Goal: Task Accomplishment & Management: Manage account settings

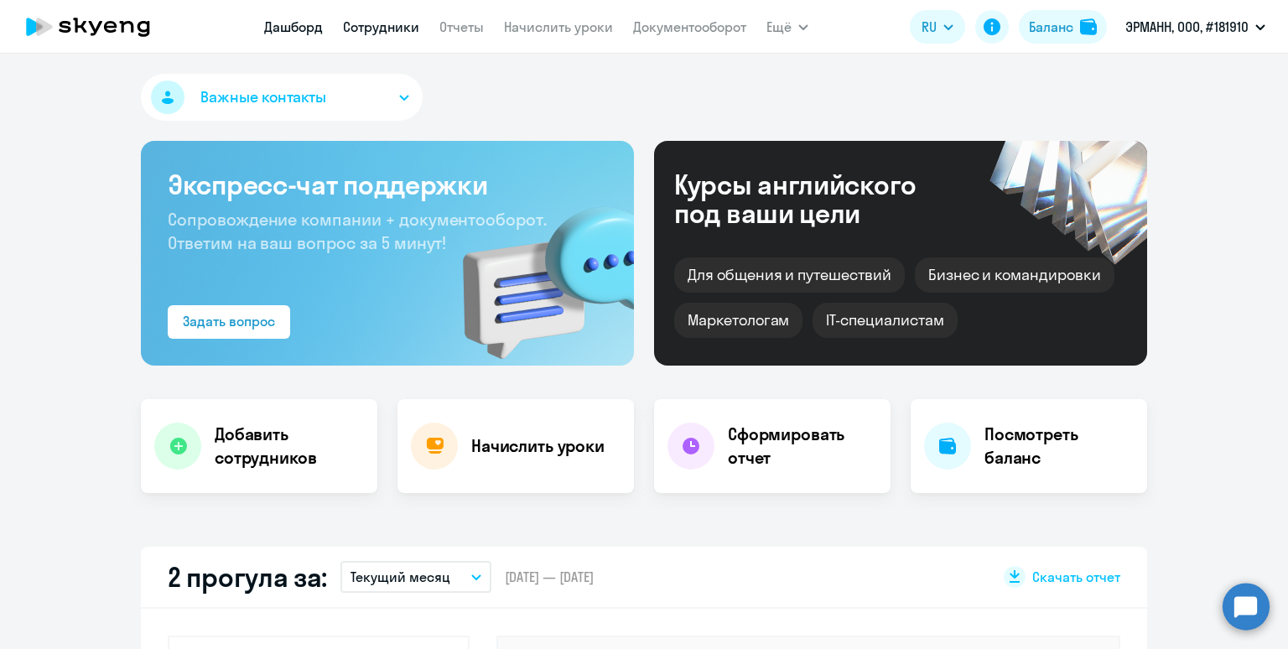
click at [378, 29] on link "Сотрудники" at bounding box center [381, 26] width 76 height 17
select select "30"
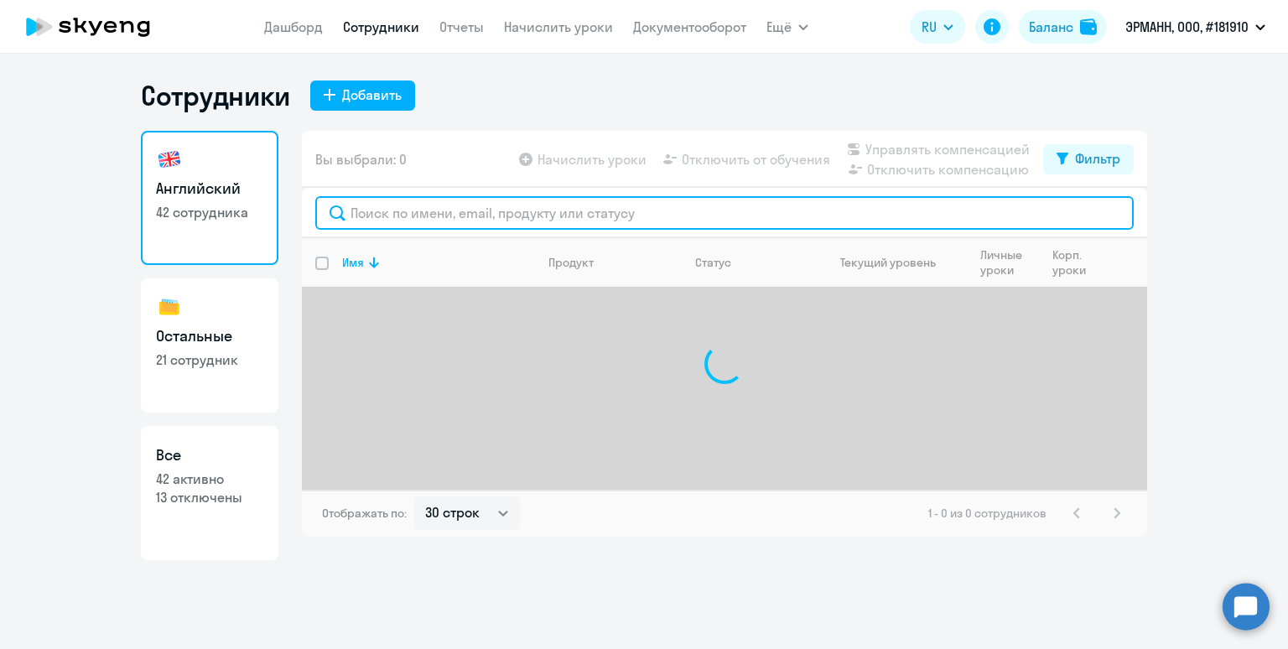
click at [476, 214] on input "text" at bounding box center [724, 213] width 818 height 34
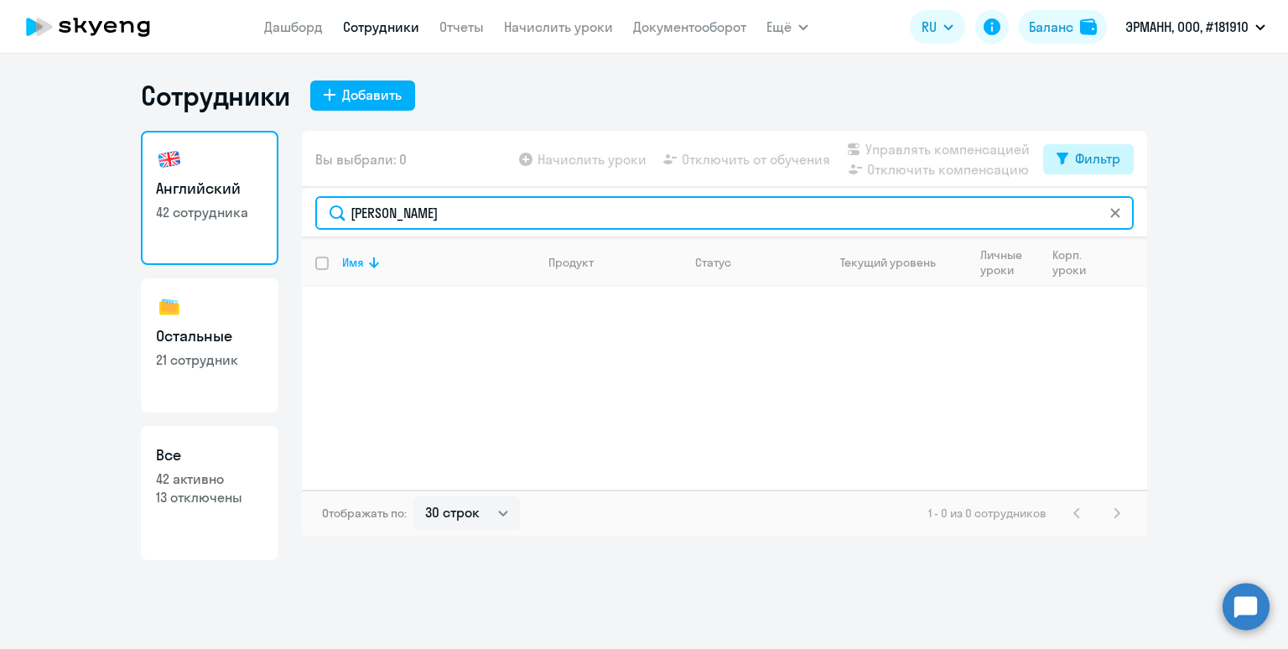
type input "[PERSON_NAME]"
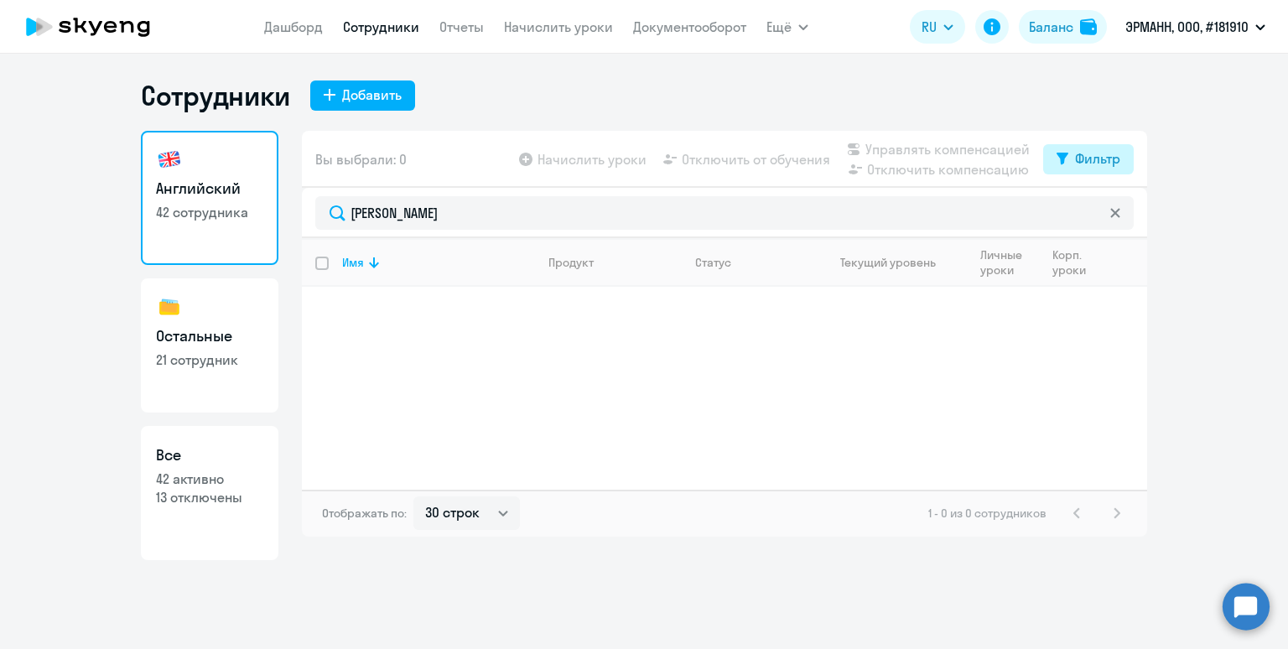
click at [1098, 160] on div "Фильтр" at bounding box center [1097, 158] width 45 height 20
click at [1104, 214] on span at bounding box center [1106, 213] width 29 height 17
click at [1092, 214] on input "checkbox" at bounding box center [1091, 213] width 1 height 1
checkbox input "true"
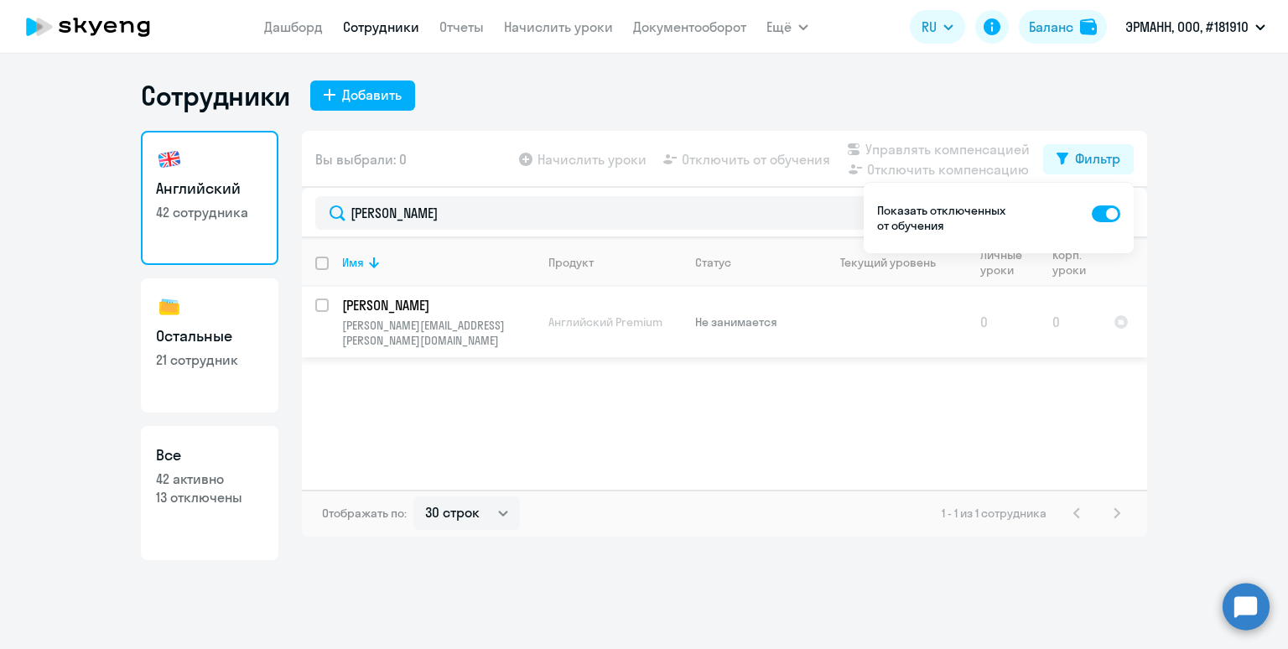
click at [571, 323] on td "Английский Premium" at bounding box center [608, 322] width 147 height 70
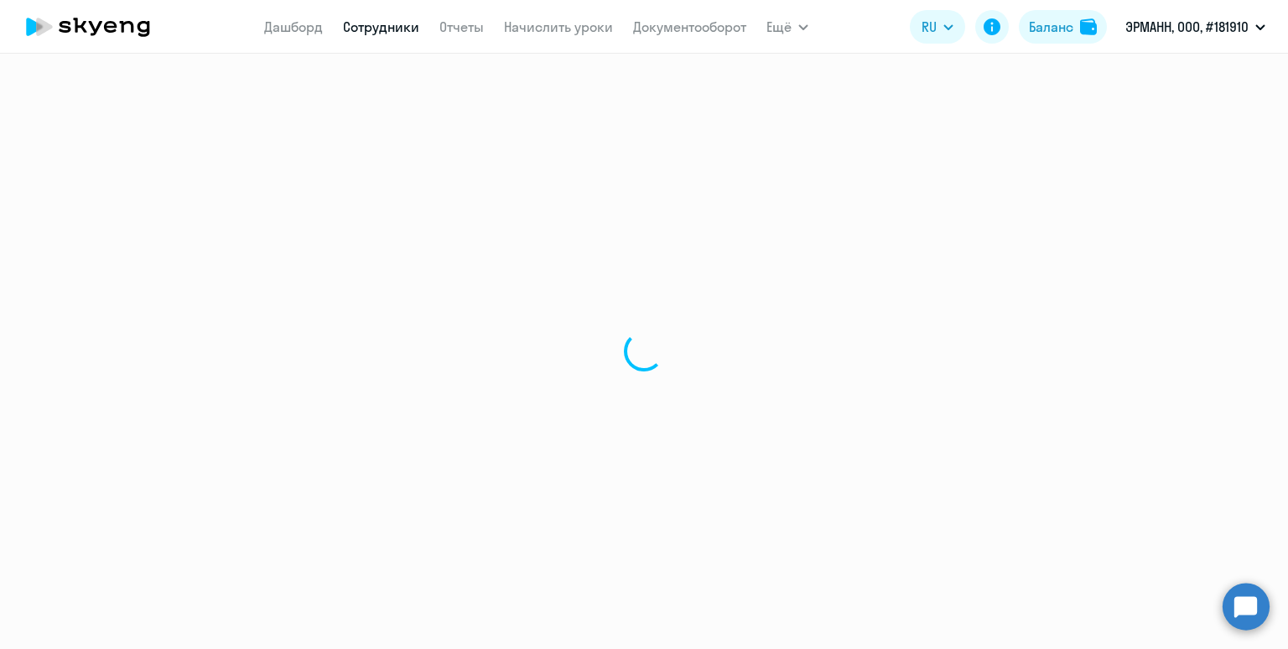
select select "english"
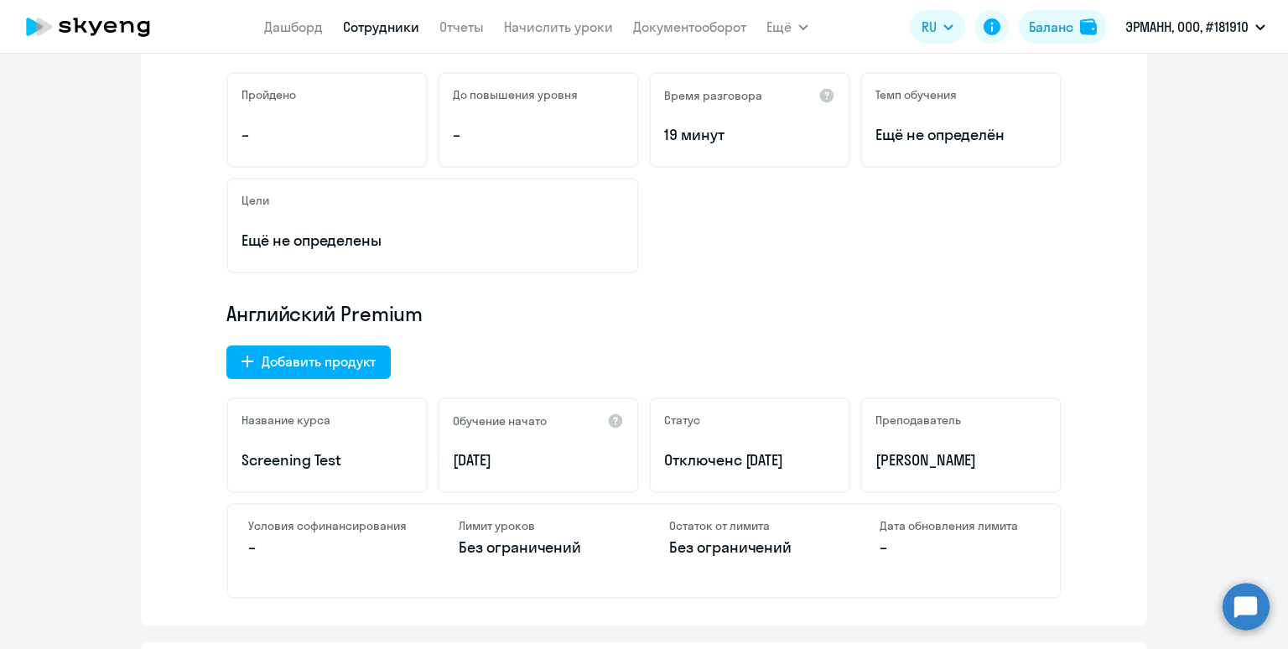
scroll to position [308, 0]
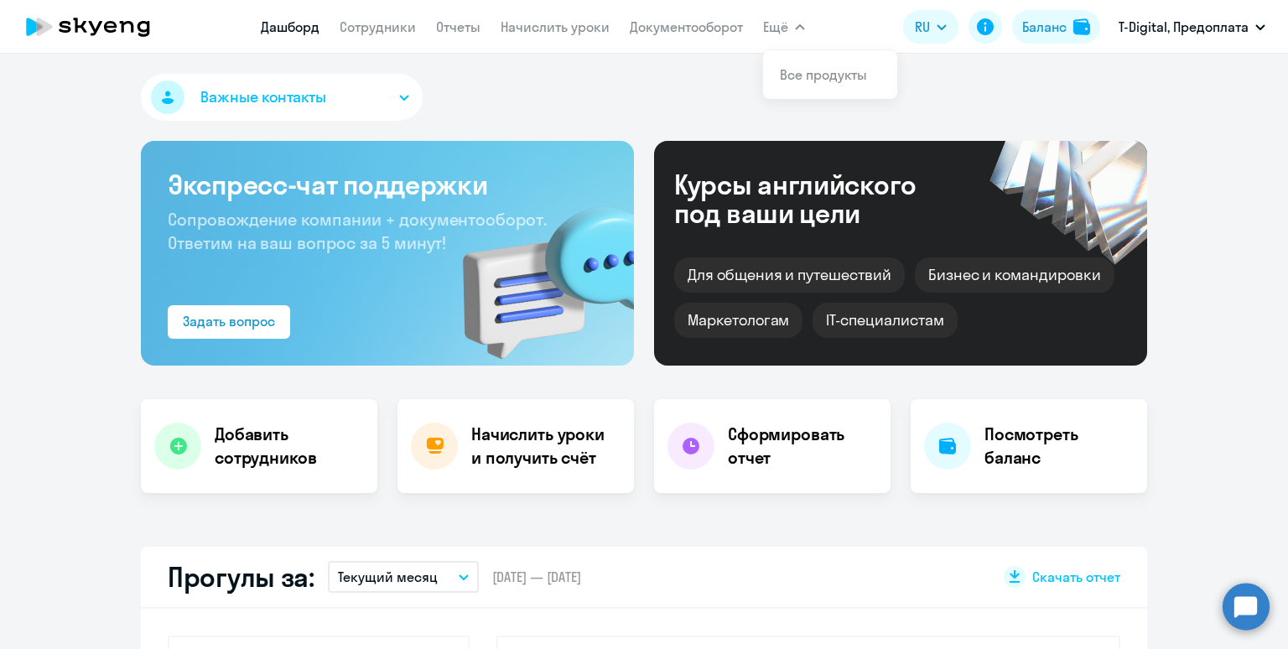
select select "30"
click at [561, 24] on link "Начислить уроки" at bounding box center [555, 26] width 109 height 17
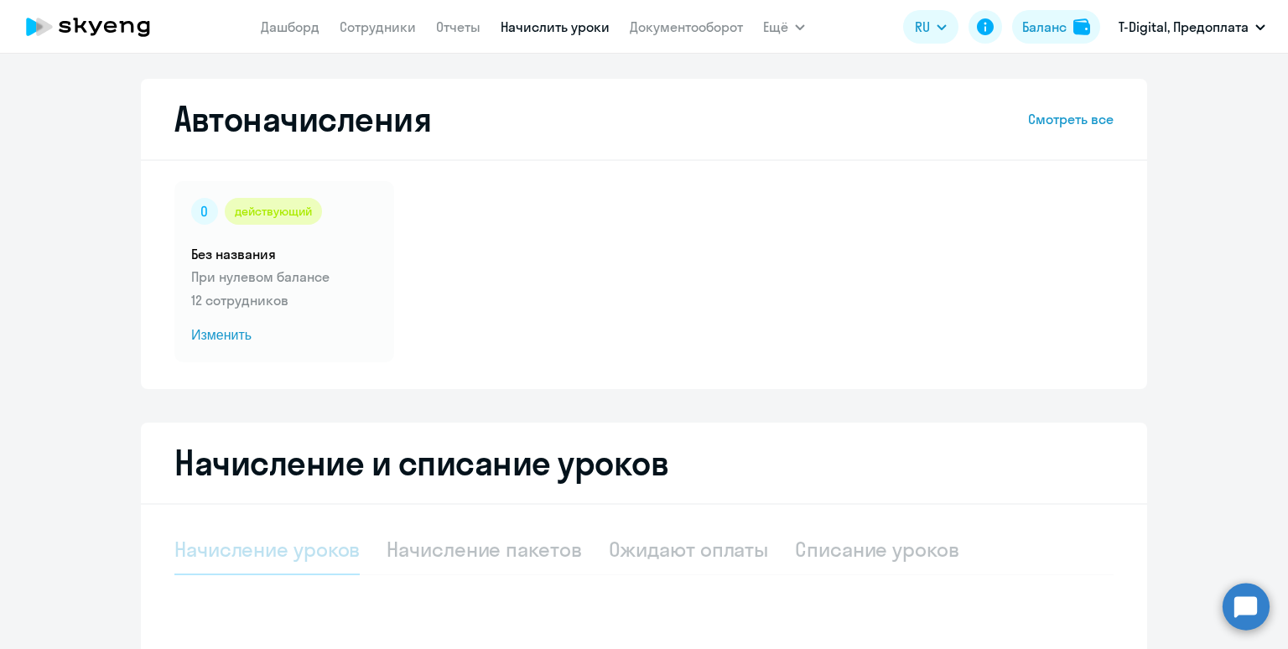
select select "10"
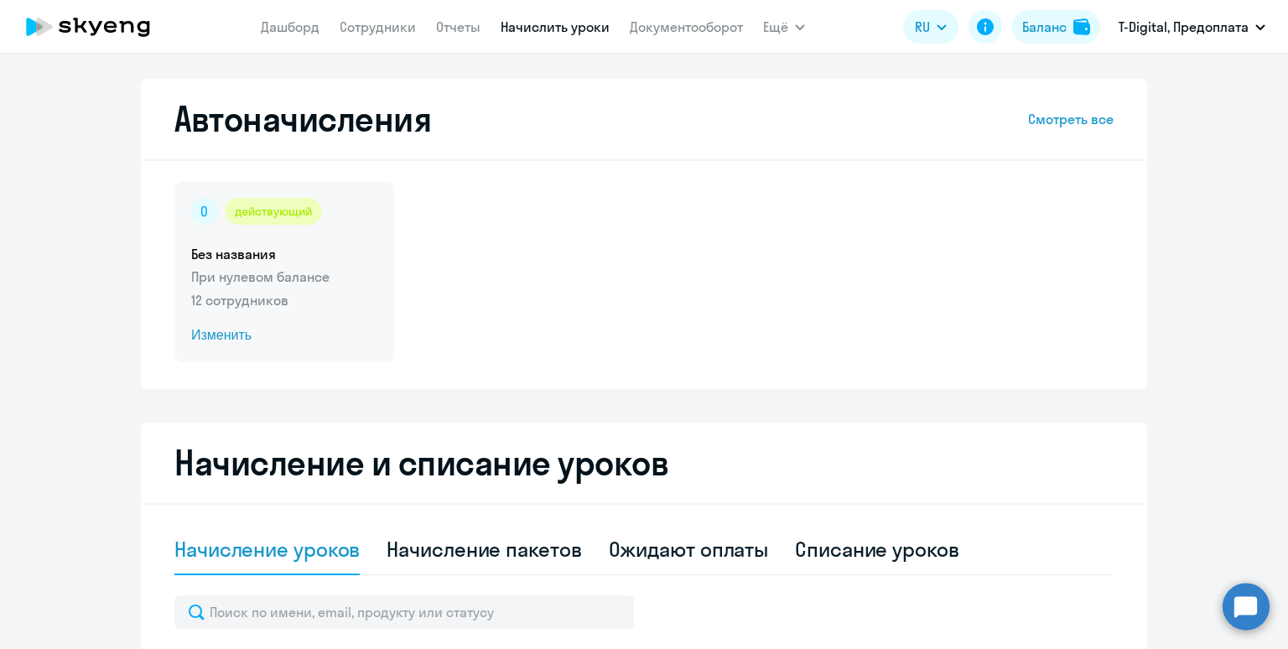
click at [345, 276] on p "При нулевом балансе" at bounding box center [284, 277] width 186 height 20
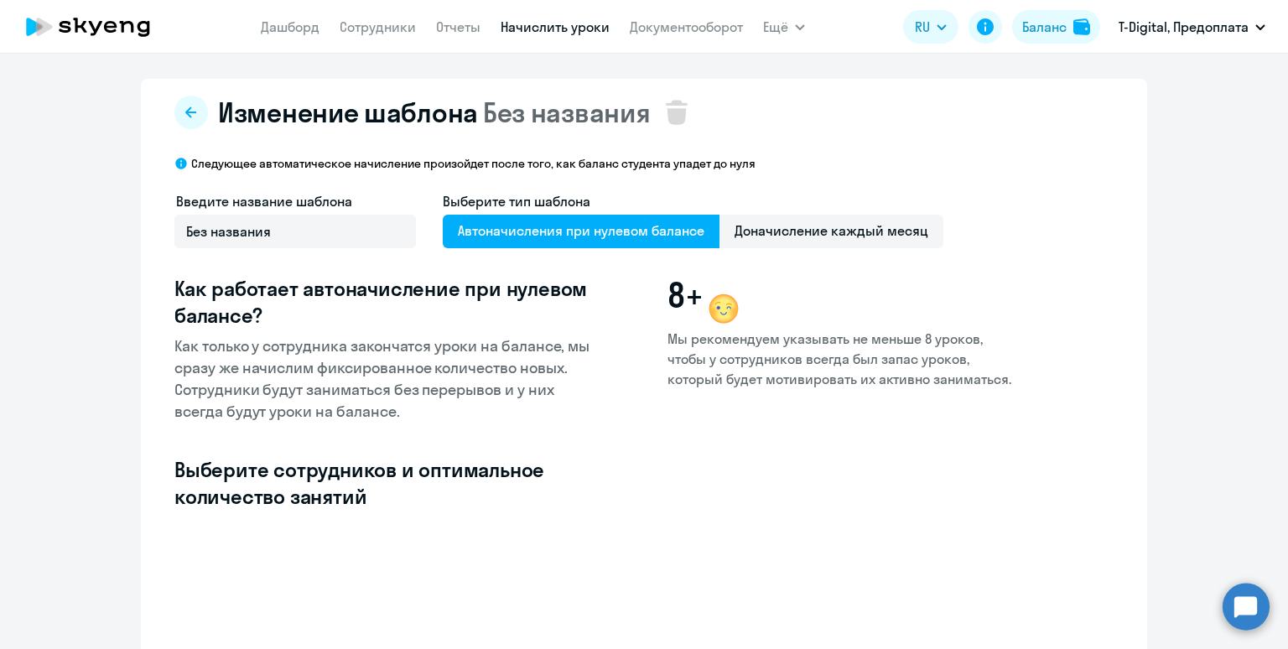
select select "10"
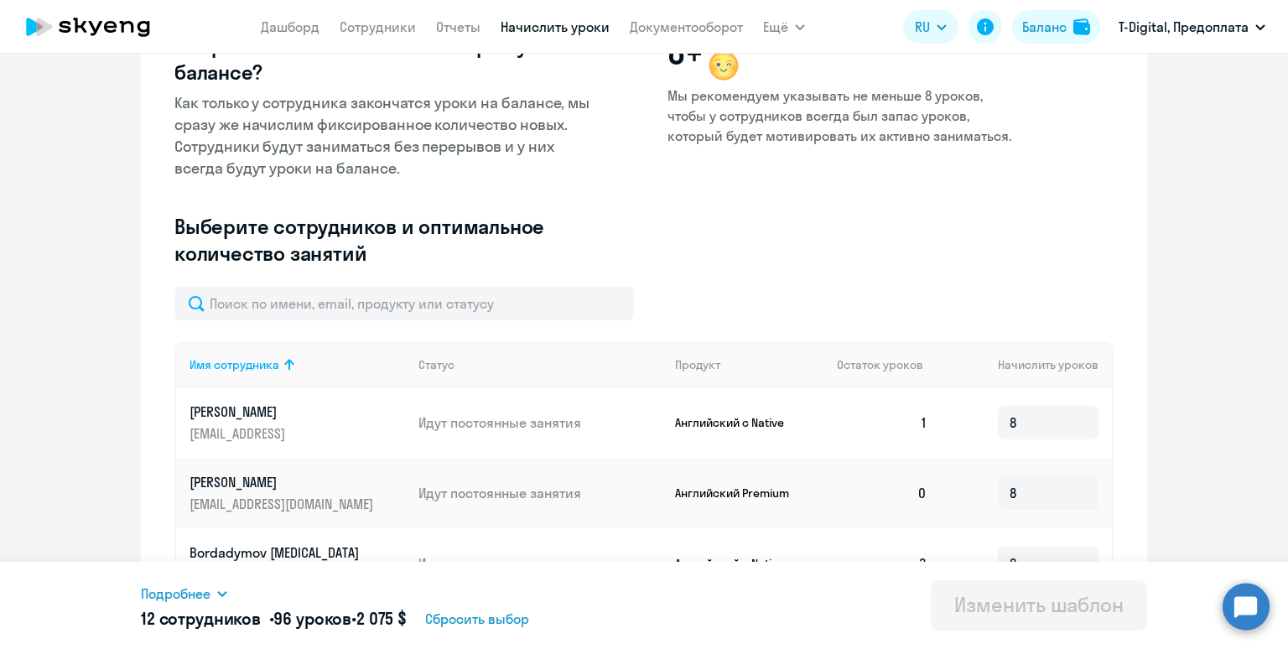
scroll to position [268, 0]
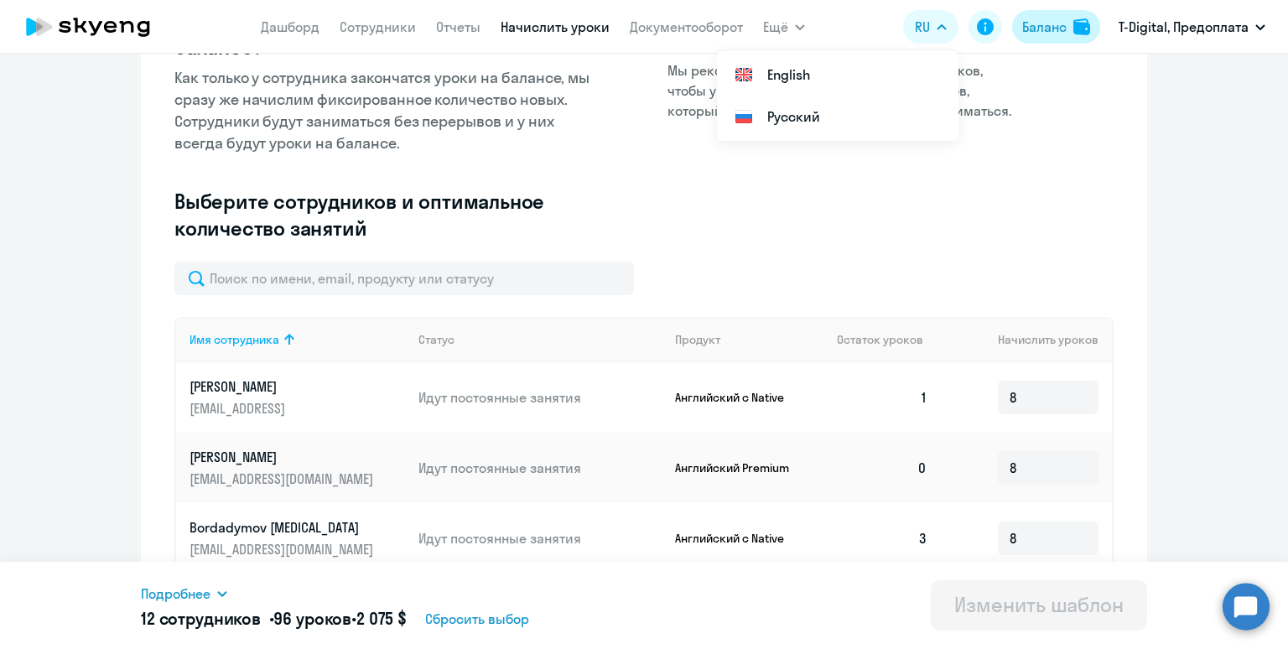
click at [1046, 27] on div "Баланс" at bounding box center [1044, 27] width 44 height 20
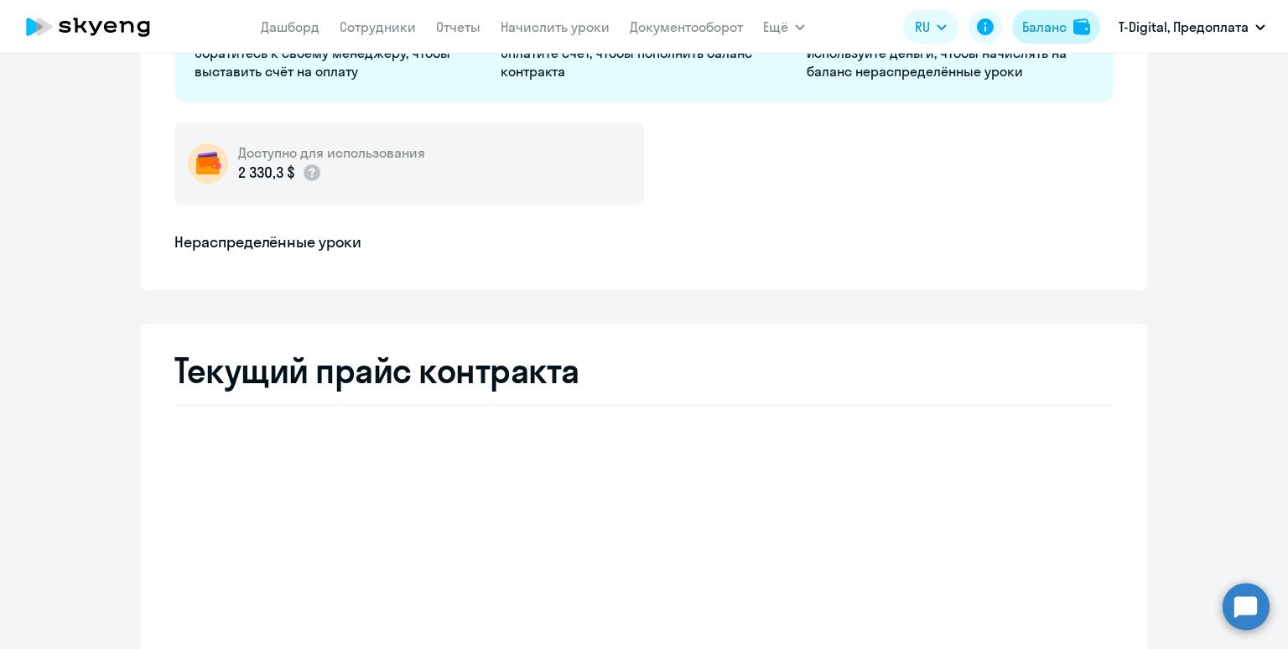
select select "english_adult_not_native_speaker"
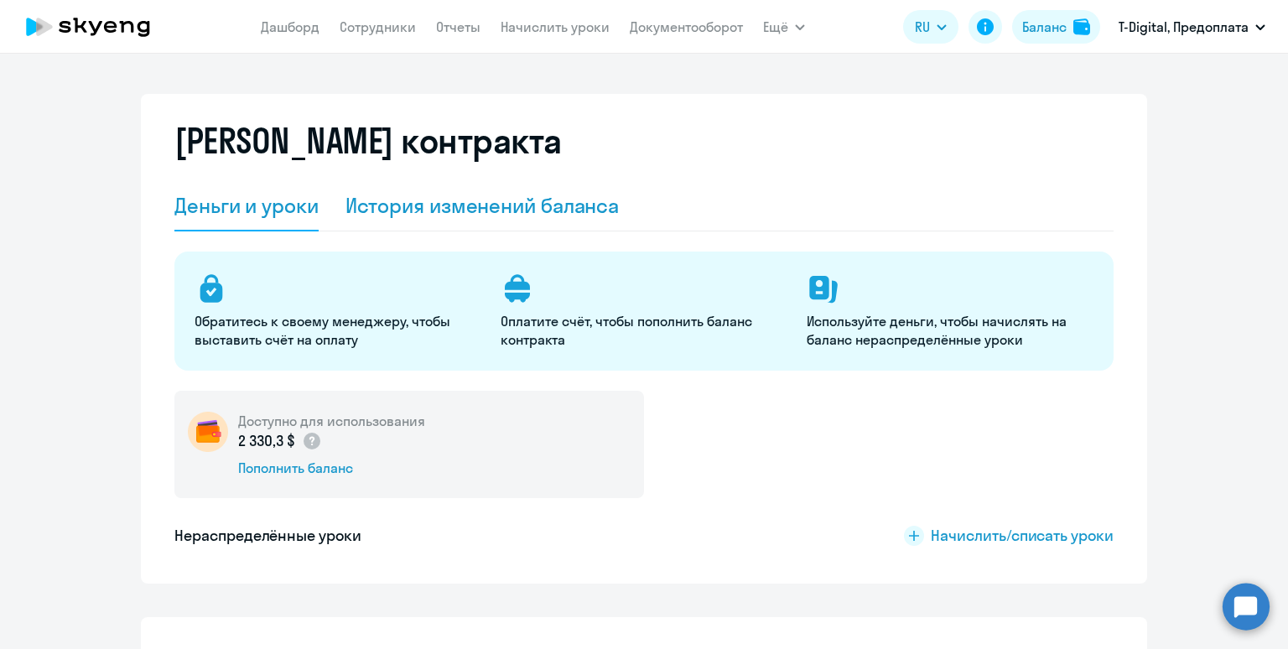
click at [533, 224] on div "История изменений баланса" at bounding box center [482, 206] width 274 height 50
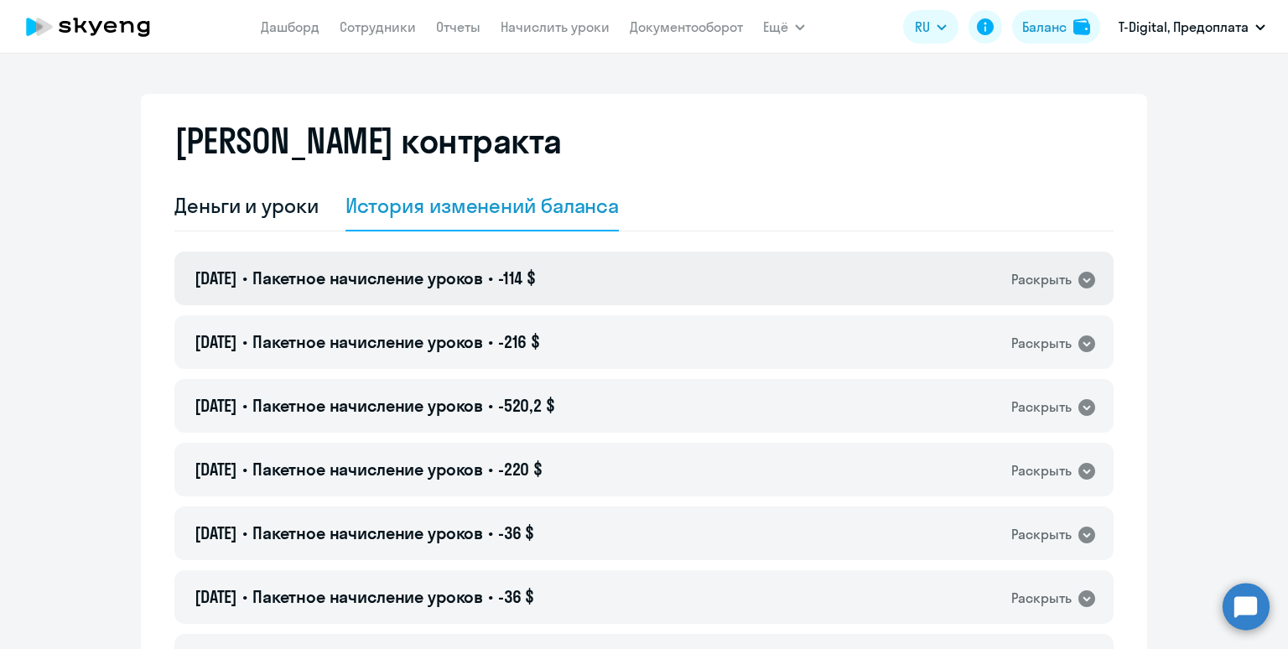
click at [536, 270] on span "-114 $" at bounding box center [517, 277] width 38 height 21
